Goal: Task Accomplishment & Management: Complete application form

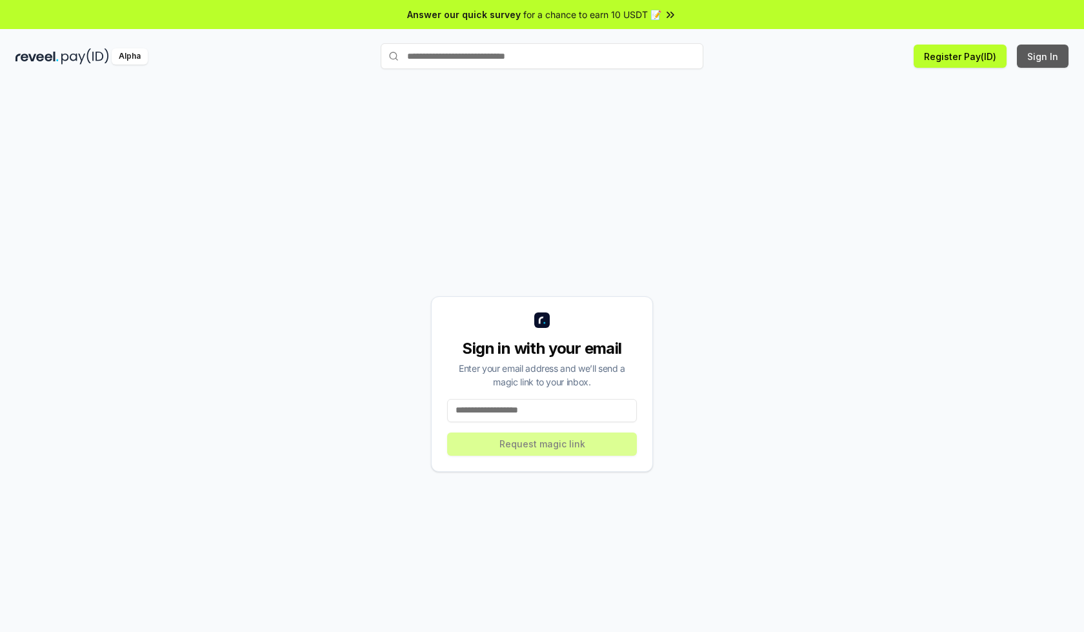
click at [1043, 56] on button "Sign In" at bounding box center [1043, 56] width 52 height 23
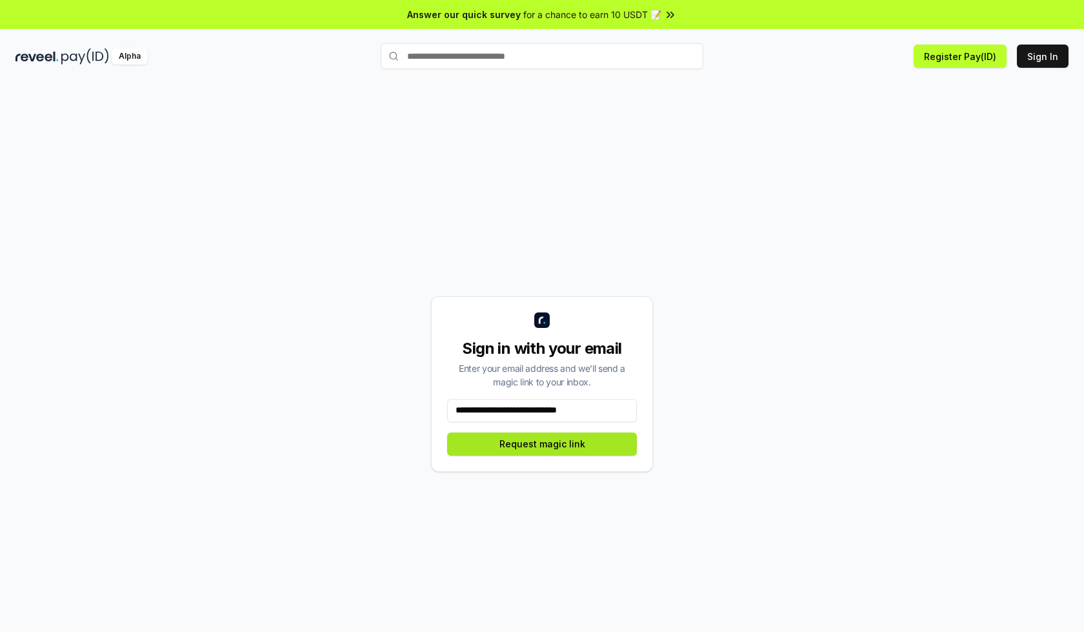
type input "**********"
click at [542, 443] on button "Request magic link" at bounding box center [542, 443] width 190 height 23
